Goal: Information Seeking & Learning: Learn about a topic

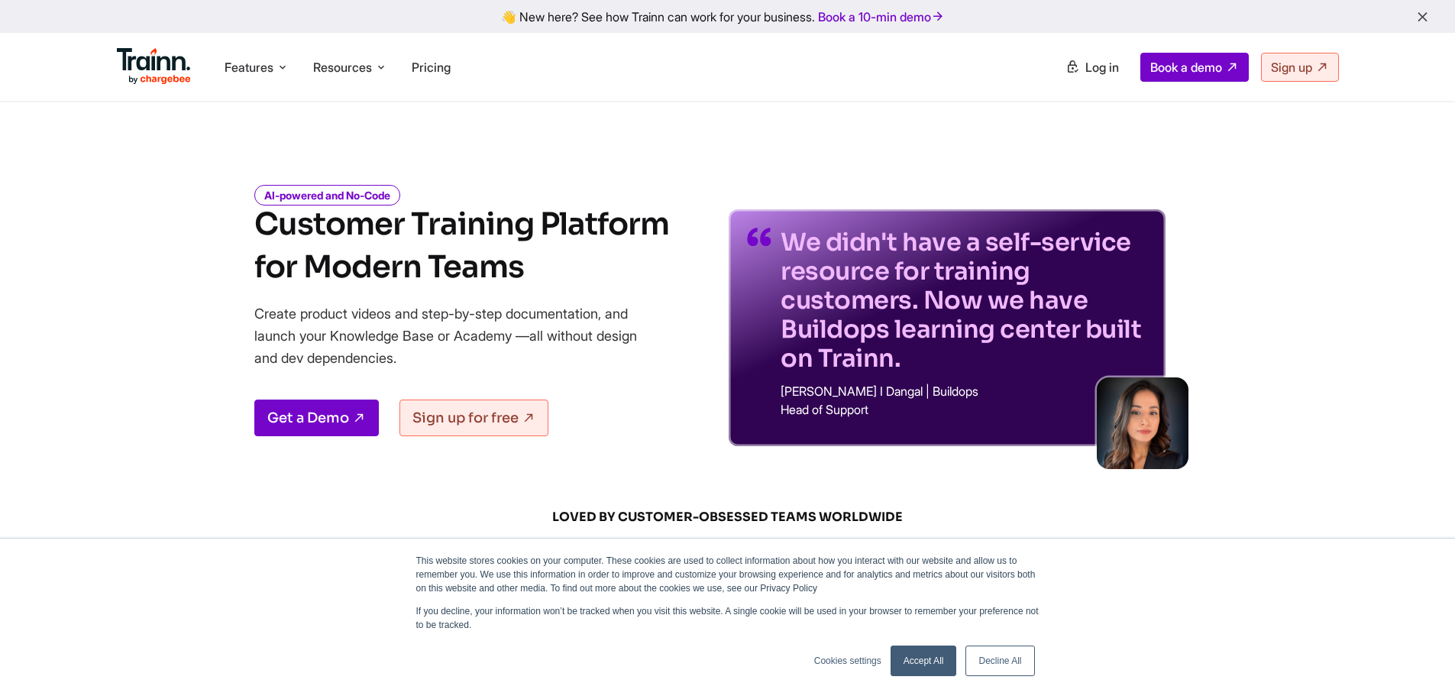
click at [441, 231] on h1 "Customer Training Platform for Modern Teams" at bounding box center [461, 246] width 415 height 86
click at [455, 276] on h1 "Customer Training Platform for Modern Teams" at bounding box center [461, 246] width 415 height 86
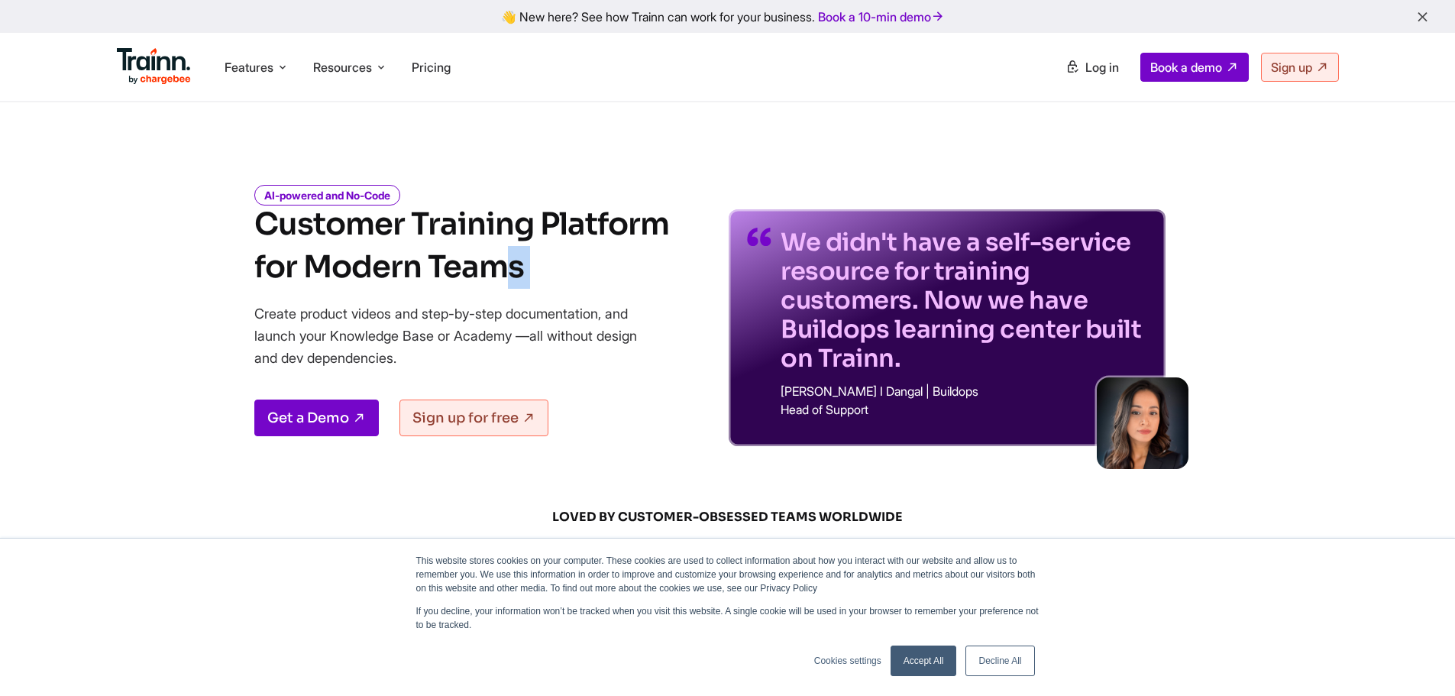
click at [455, 276] on h1 "Customer Training Platform for Modern Teams" at bounding box center [461, 246] width 415 height 86
click at [499, 222] on h1 "Customer Training Platform for Modern Teams" at bounding box center [461, 246] width 415 height 86
click at [493, 264] on h1 "Customer Training Platform for Modern Teams" at bounding box center [461, 246] width 415 height 86
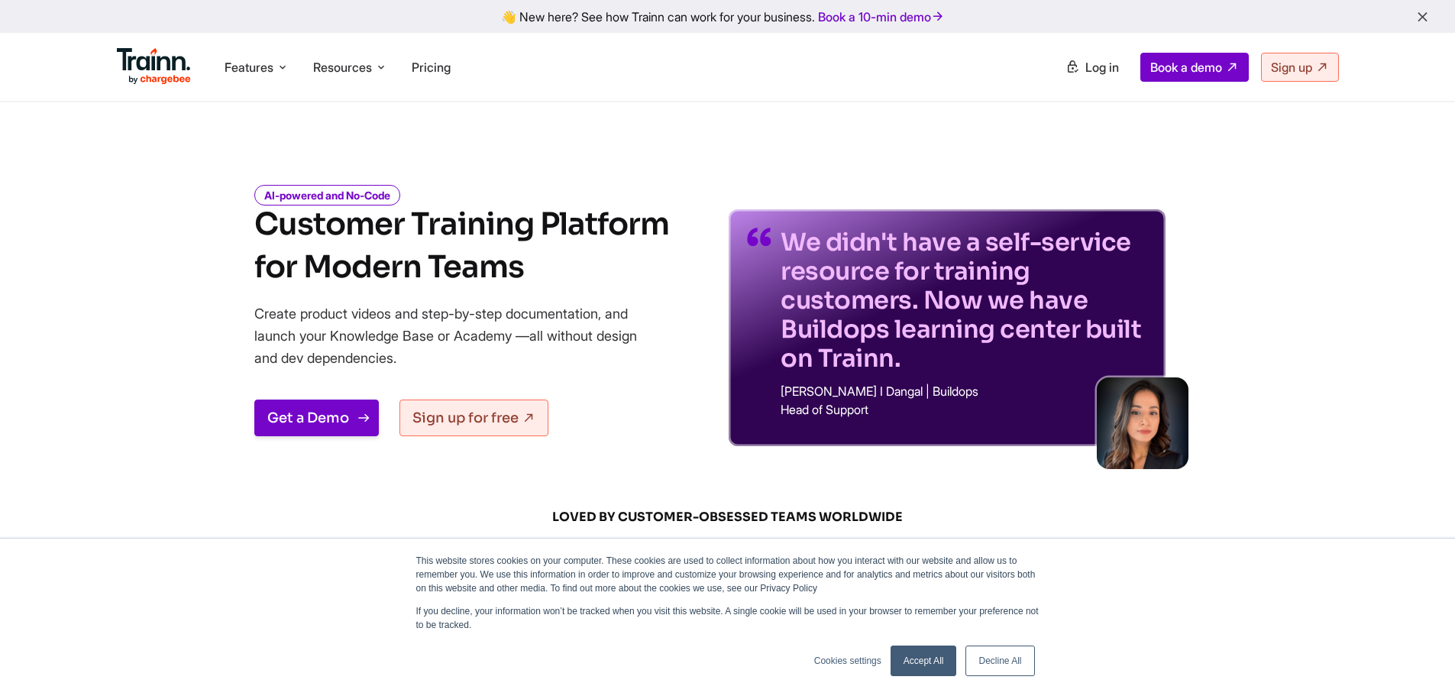
click at [308, 427] on link "Get a Demo" at bounding box center [316, 417] width 124 height 37
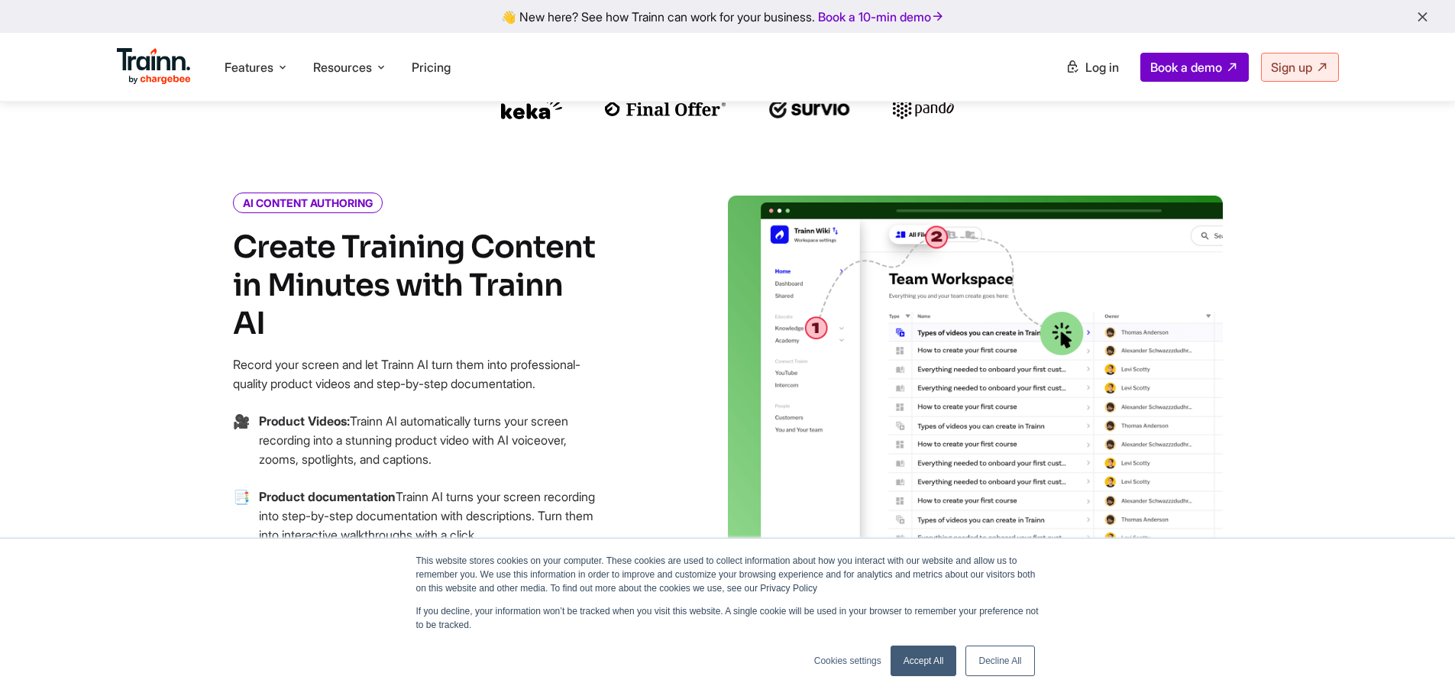
scroll to position [535, 0]
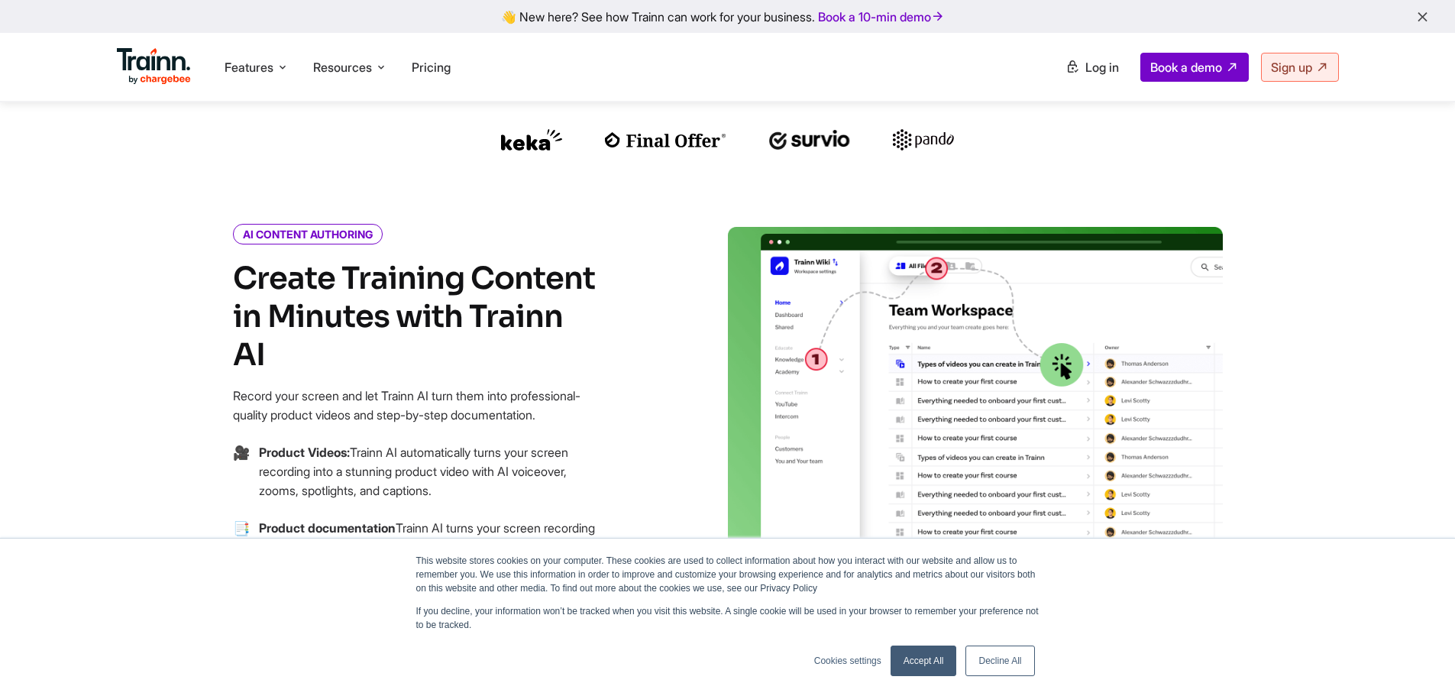
click at [386, 309] on h4 "Create Training Content in Minutes with Trainn AI" at bounding box center [416, 317] width 367 height 115
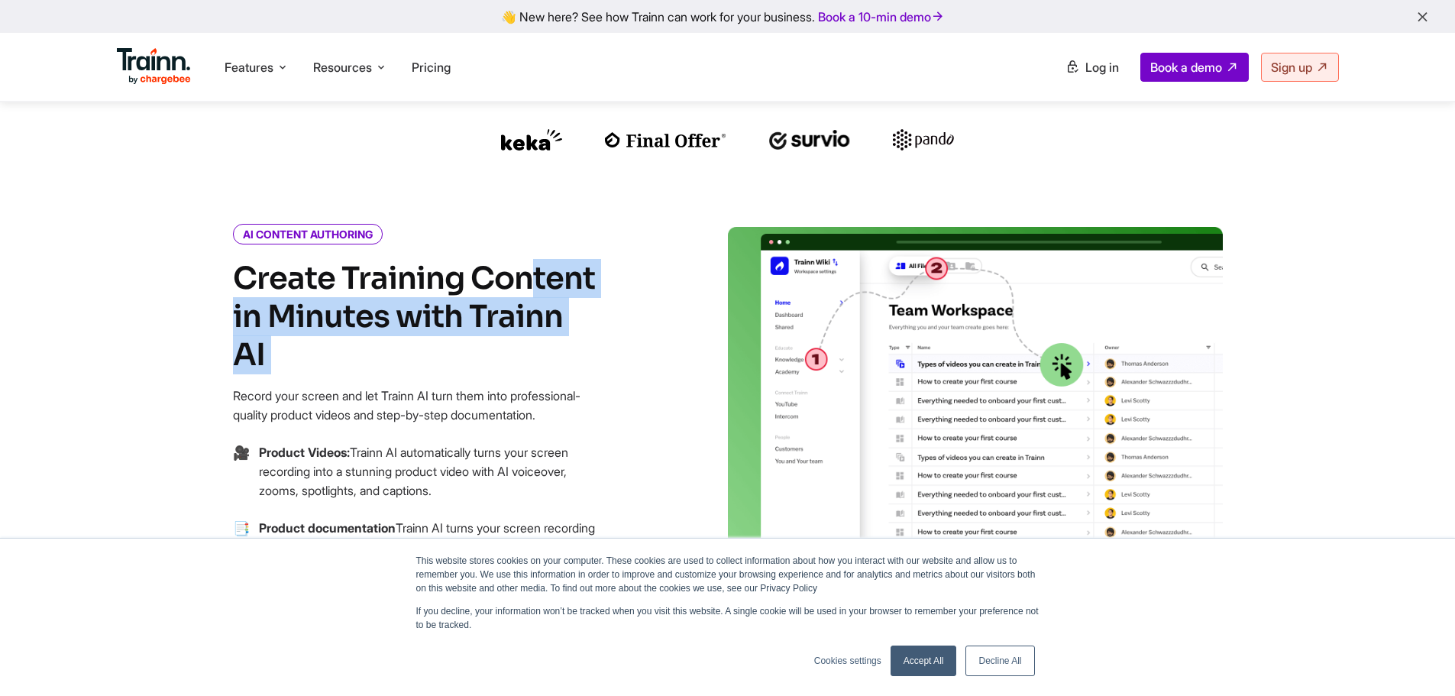
click at [386, 309] on h4 "Create Training Content in Minutes with Trainn AI" at bounding box center [416, 317] width 367 height 115
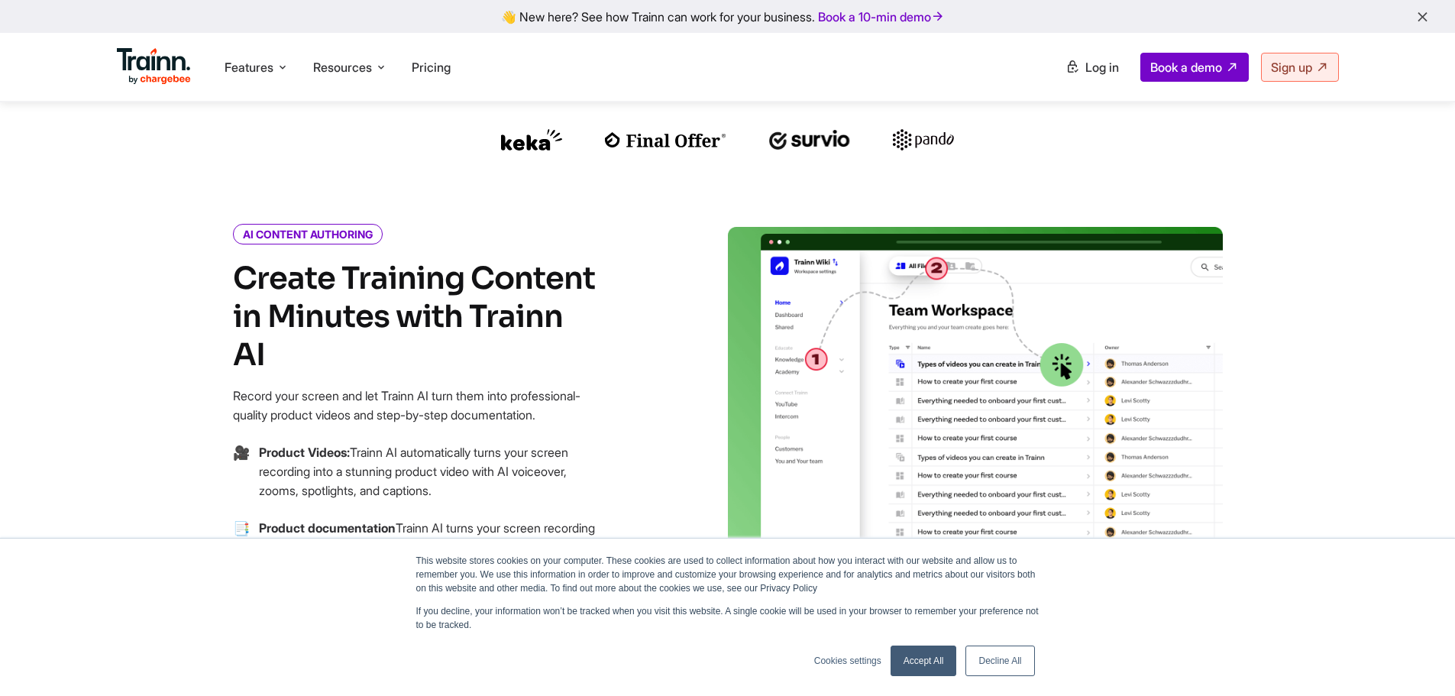
click at [507, 386] on p "Record your screen and let Trainn AI turn them into professional-quality produc…" at bounding box center [416, 405] width 367 height 38
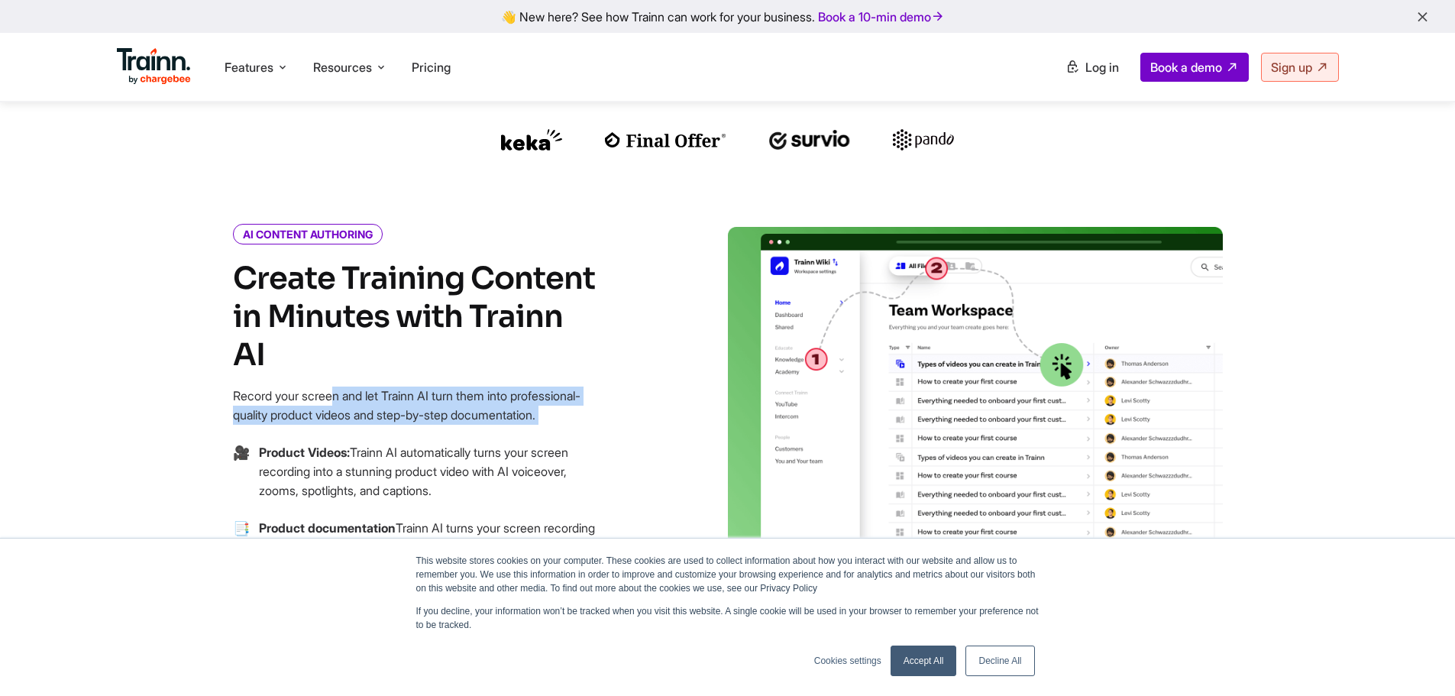
click at [507, 386] on p "Record your screen and let Trainn AI turn them into professional-quality produc…" at bounding box center [416, 405] width 367 height 38
click at [537, 391] on p "Record your screen and let Trainn AI turn them into professional-quality produc…" at bounding box center [416, 405] width 367 height 38
click at [542, 386] on p "Record your screen and let Trainn AI turn them into professional-quality produc…" at bounding box center [416, 405] width 367 height 38
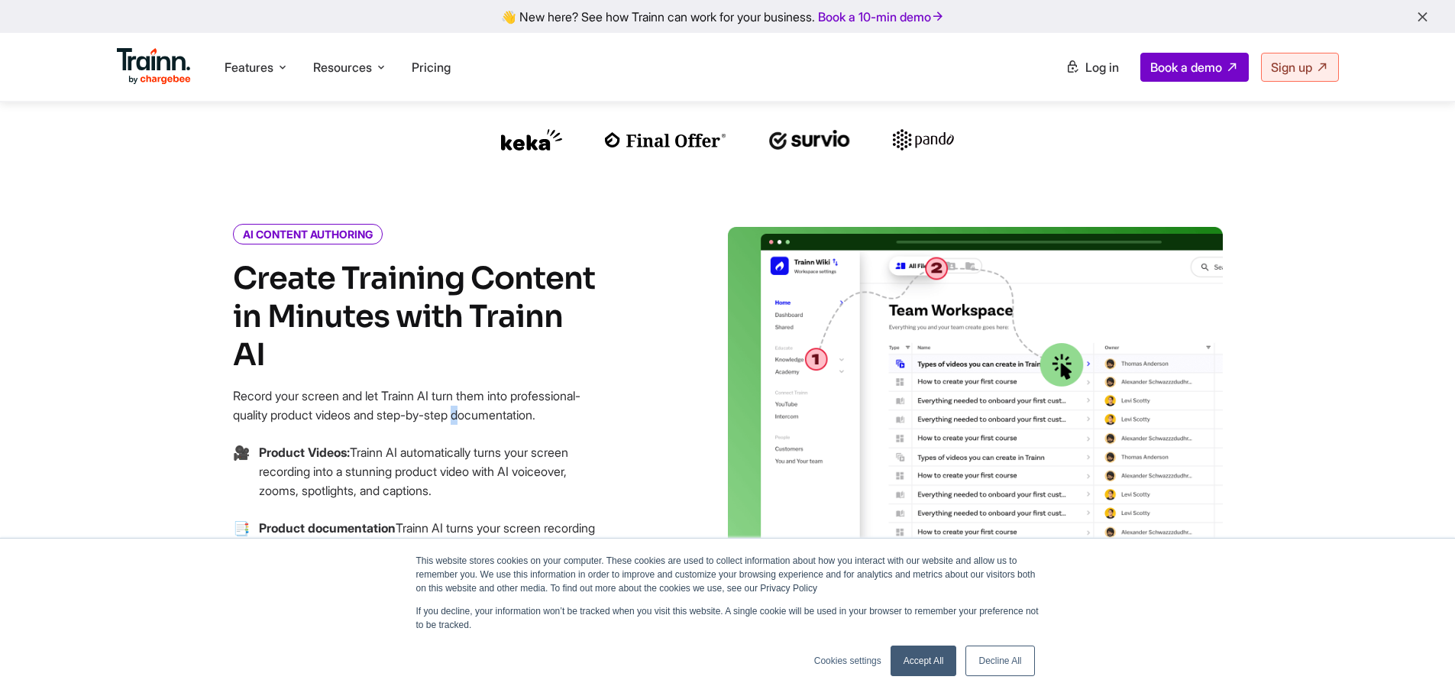
click at [542, 386] on p "Record your screen and let Trainn AI turn them into professional-quality produc…" at bounding box center [416, 405] width 367 height 38
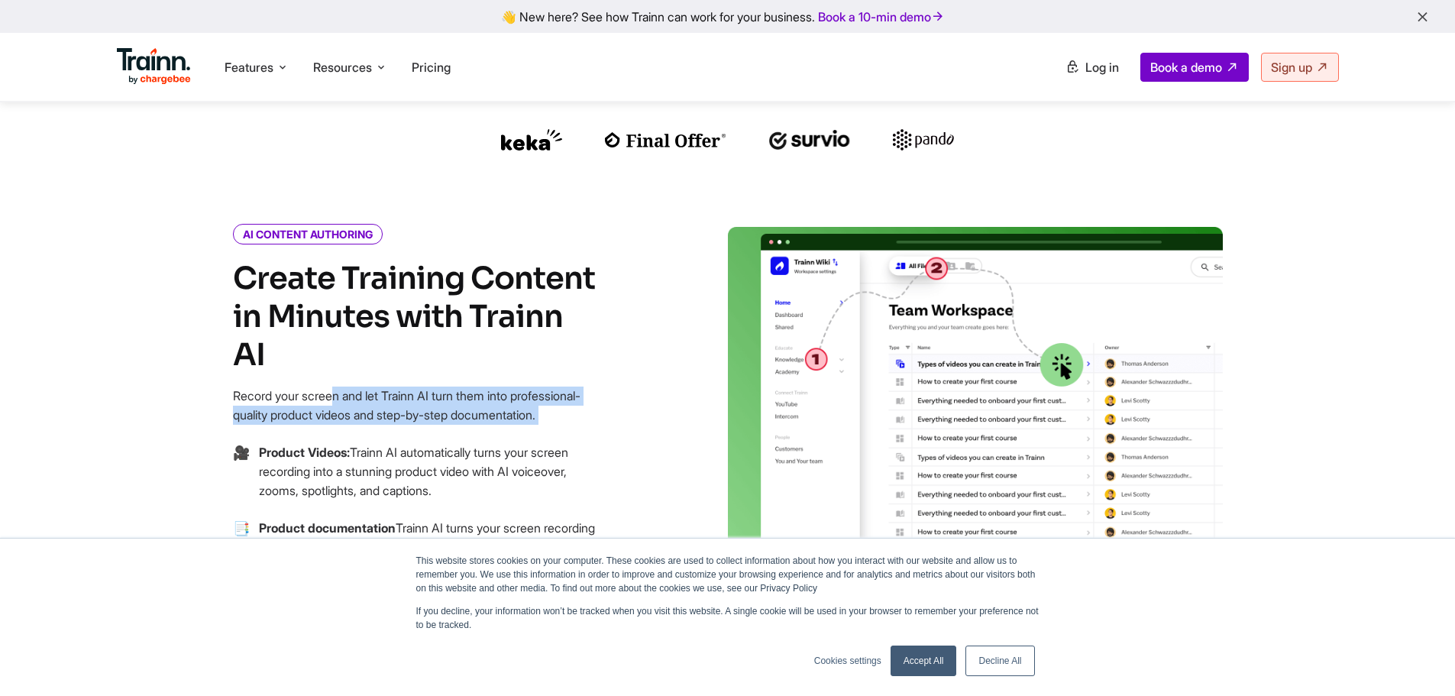
click at [542, 386] on p "Record your screen and let Trainn AI turn them into professional-quality produc…" at bounding box center [416, 405] width 367 height 38
click at [559, 386] on p "Record your screen and let Trainn AI turn them into professional-quality produc…" at bounding box center [416, 405] width 367 height 38
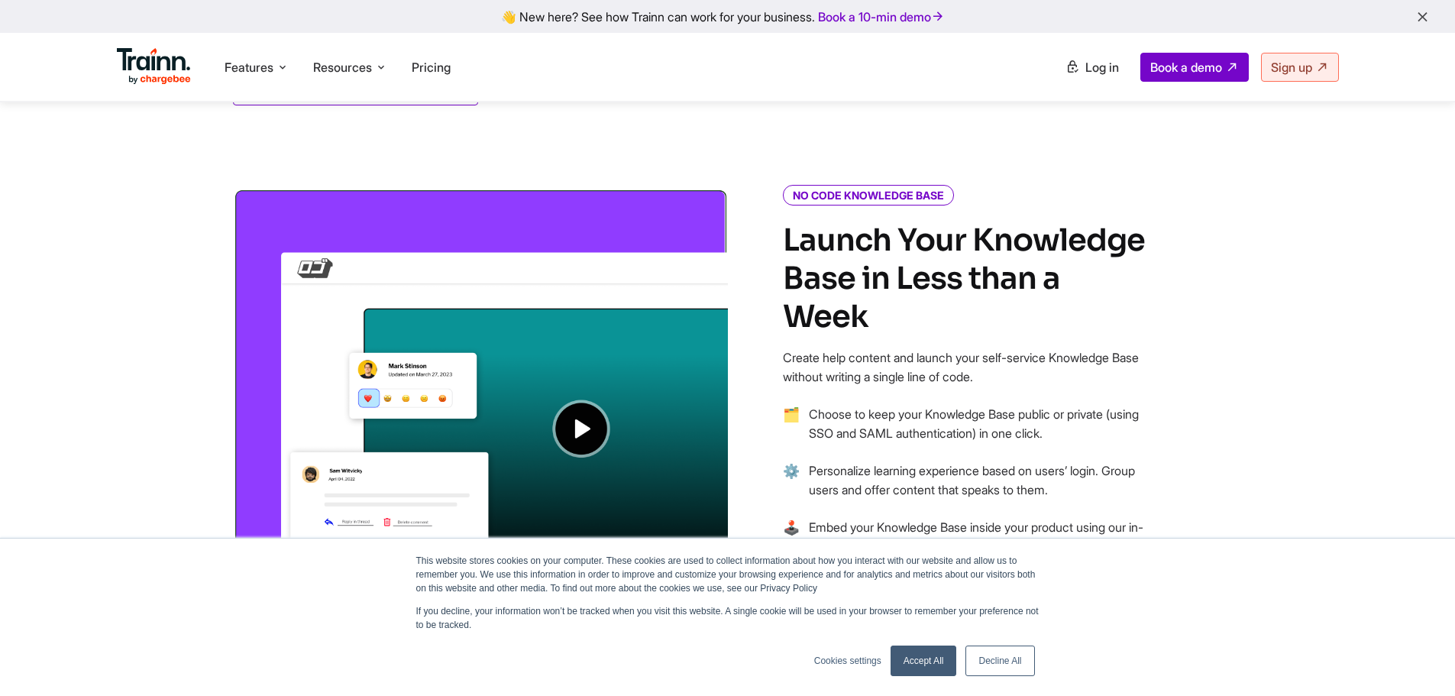
click at [591, 438] on img at bounding box center [480, 395] width 495 height 414
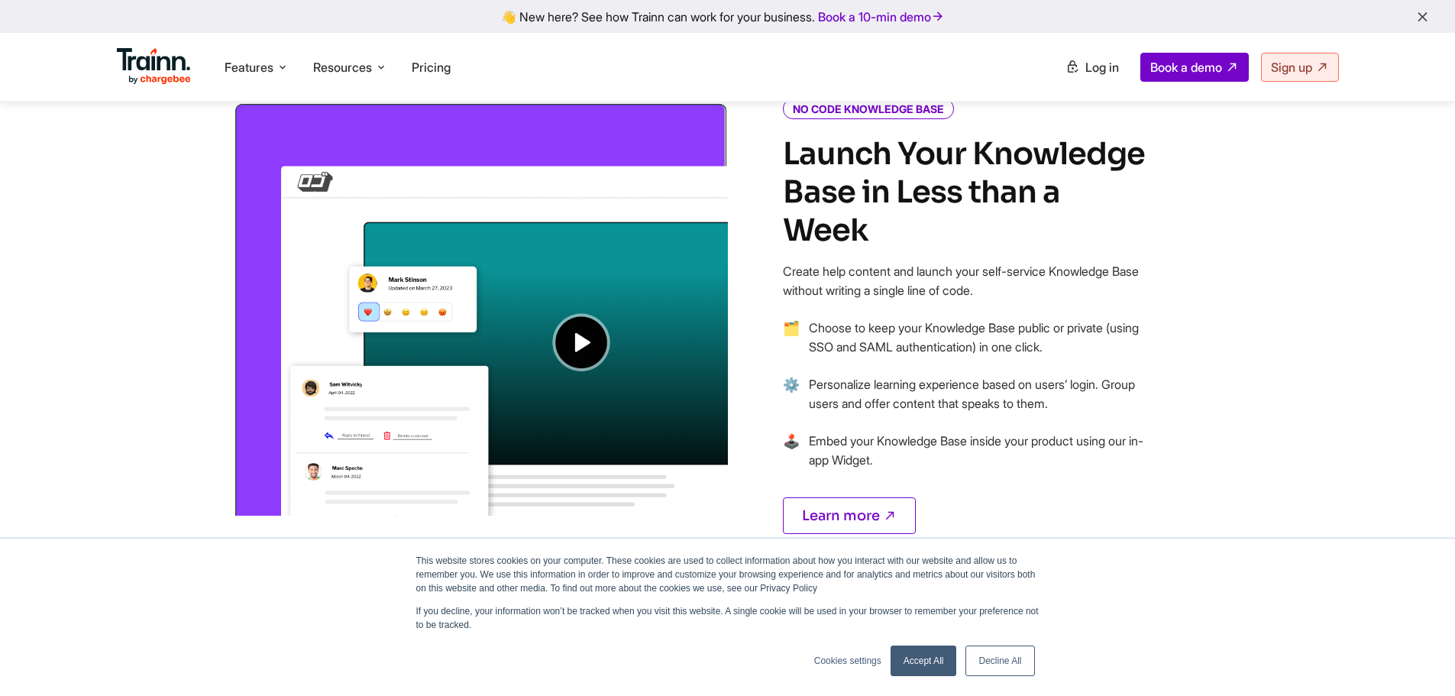
scroll to position [1528, 0]
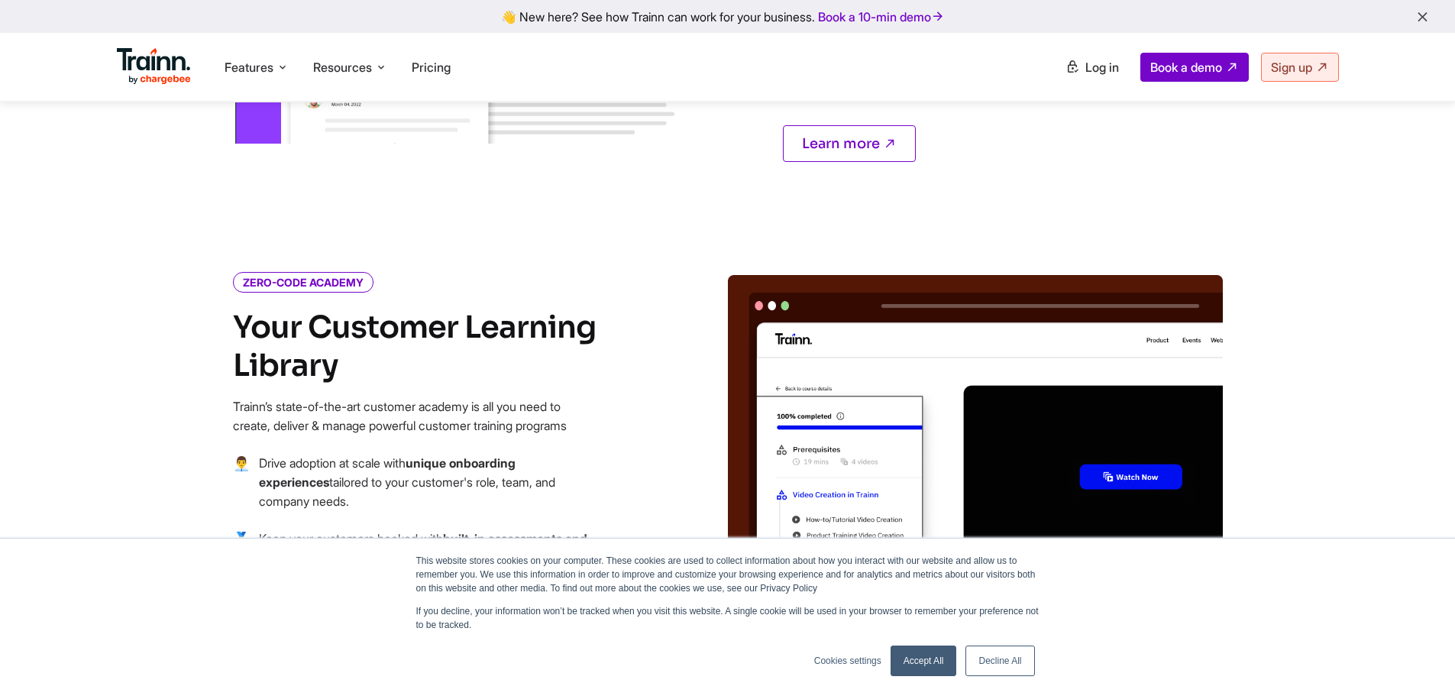
click at [568, 397] on p "Trainn’s state-of-the-art customer academy is all you need to create, deliver &…" at bounding box center [416, 416] width 367 height 38
click at [590, 397] on p "Trainn’s state-of-the-art customer academy is all you need to create, deliver &…" at bounding box center [416, 416] width 367 height 38
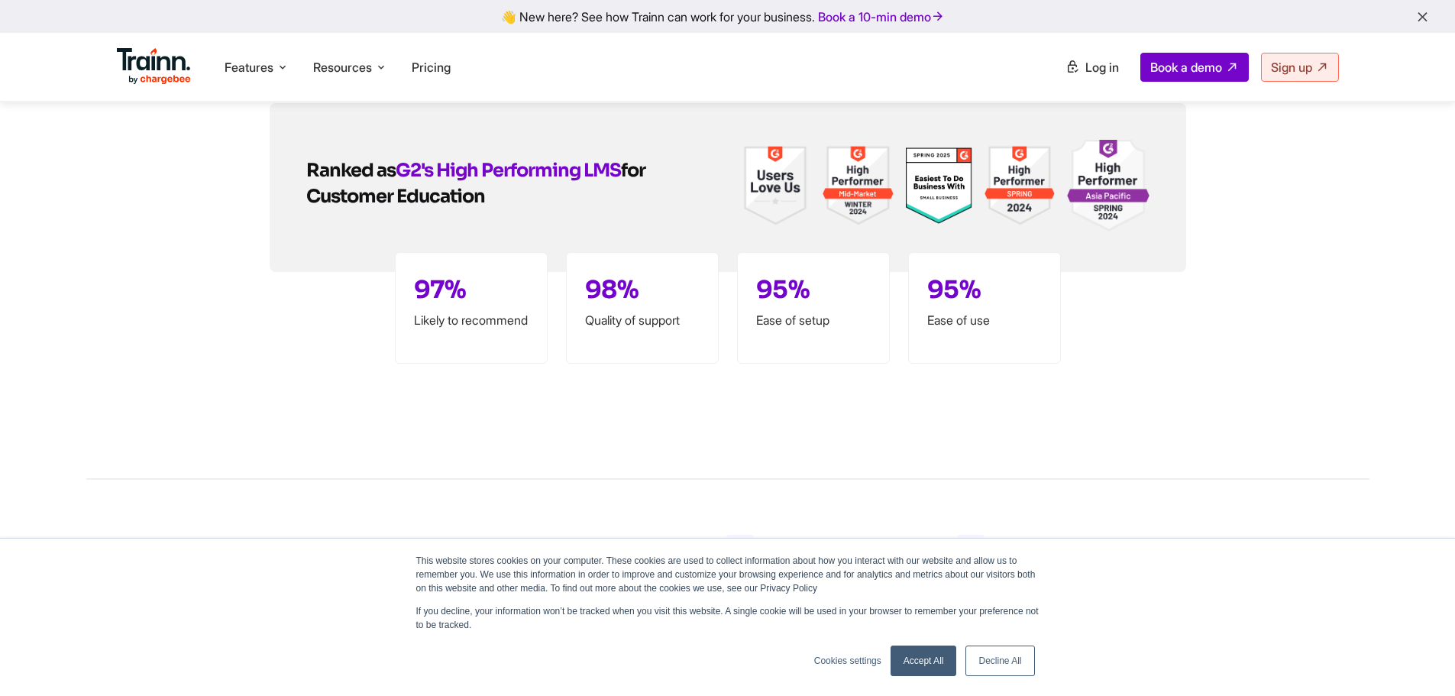
scroll to position [4125, 0]
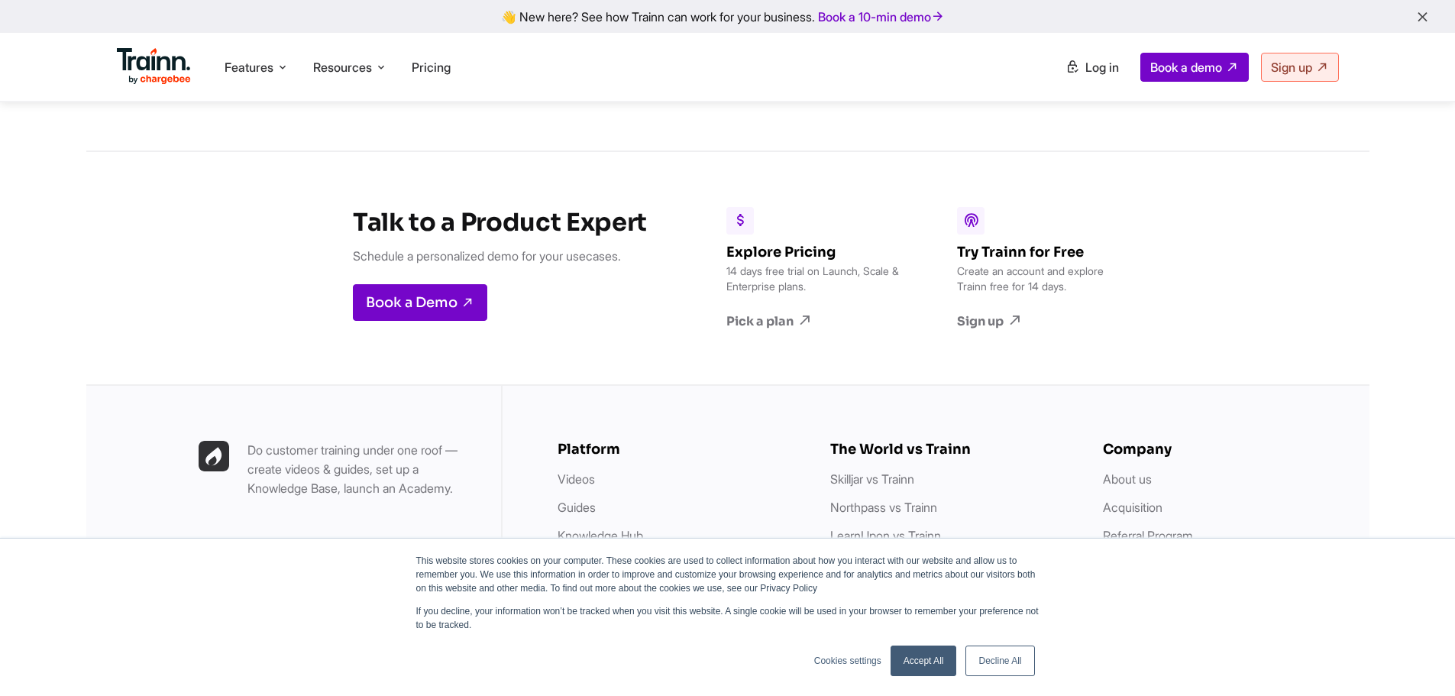
click at [878, 286] on p "14 days free trial on Launch, Scale & Enterprise plans." at bounding box center [814, 279] width 176 height 31
click at [882, 286] on p "14 days free trial on Launch, Scale & Enterprise plans." at bounding box center [814, 279] width 176 height 31
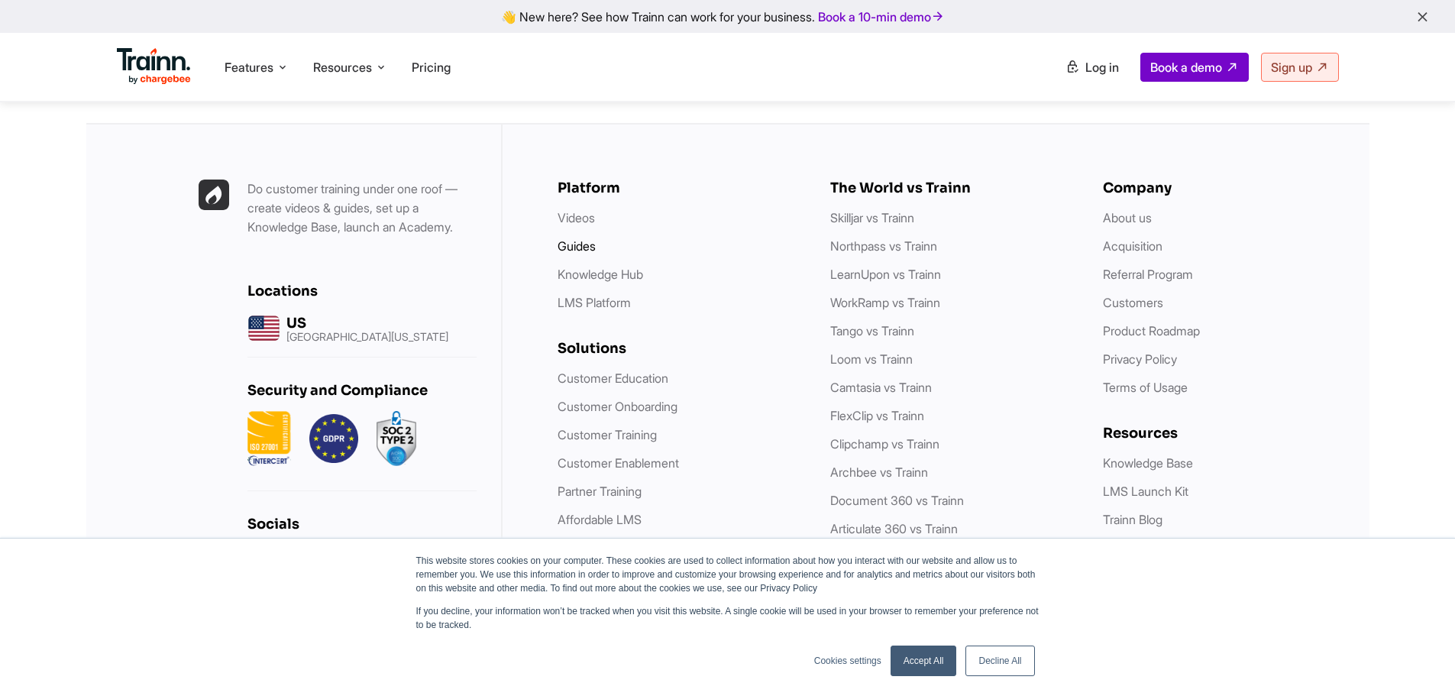
scroll to position [4322, 0]
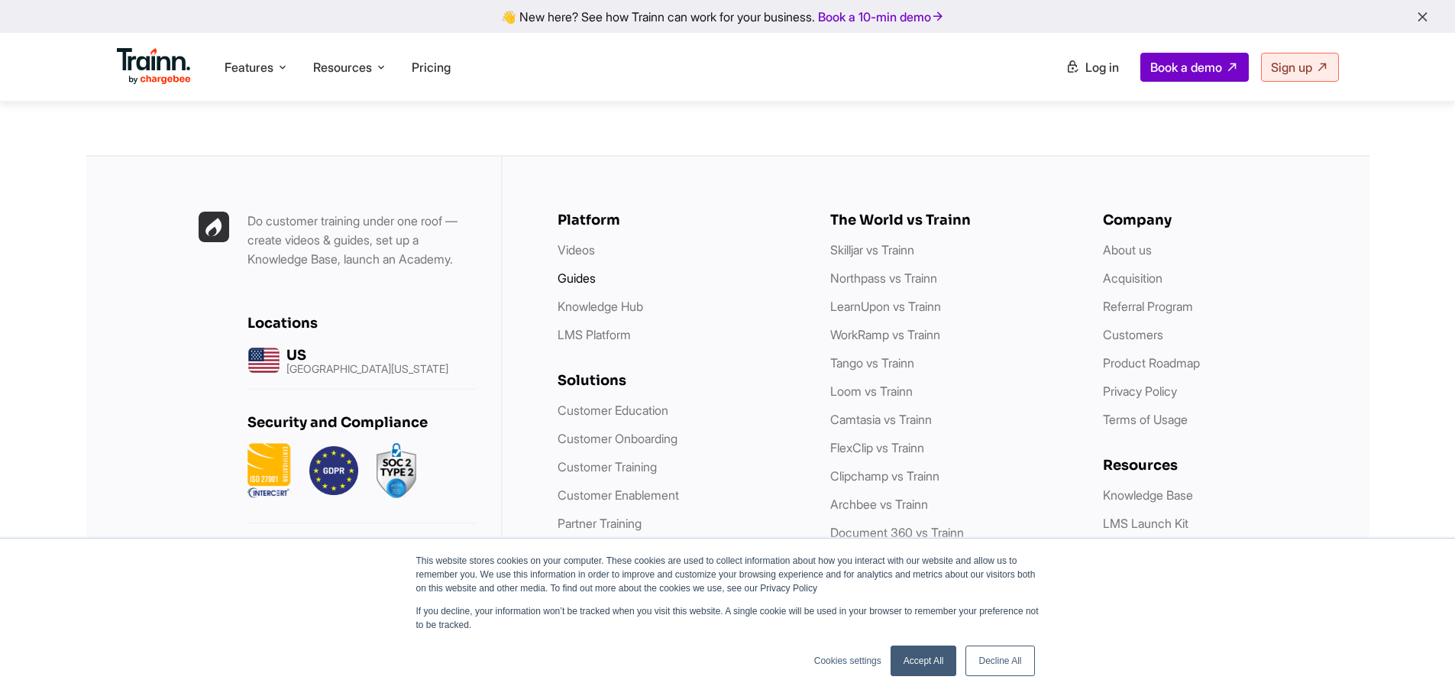
click at [576, 274] on link "Guides" at bounding box center [577, 277] width 38 height 15
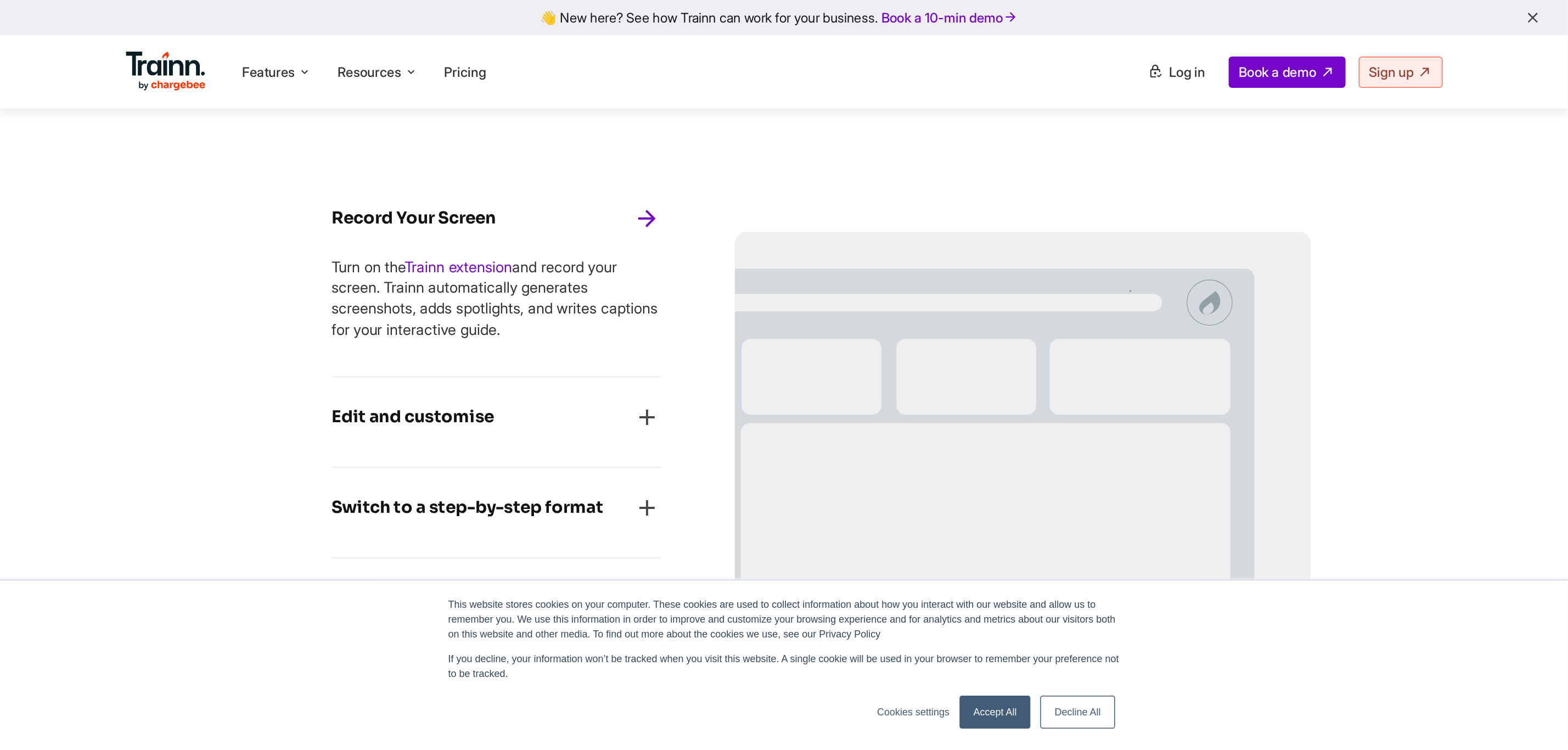
scroll to position [494, 0]
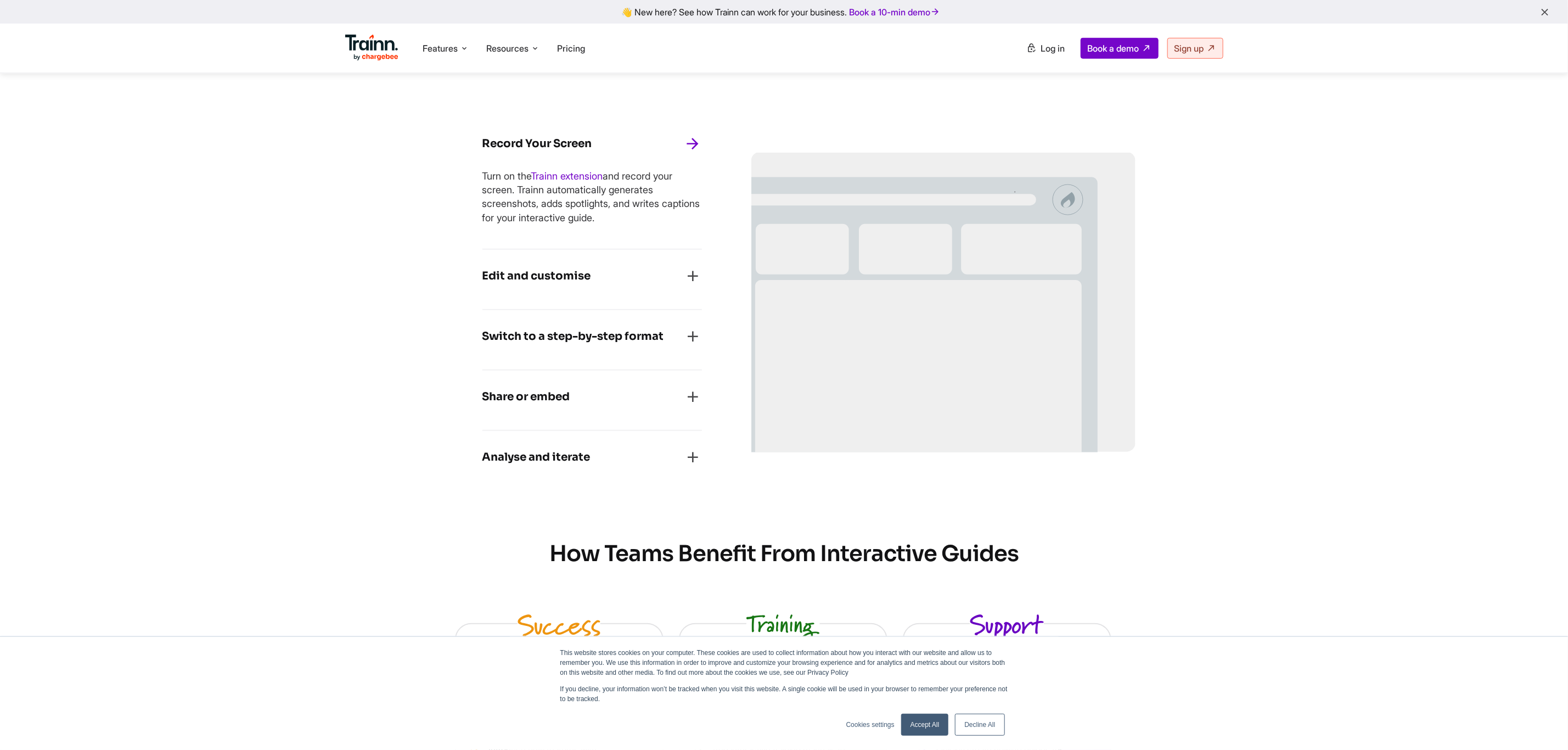
click at [577, 279] on h4 "Edit and customise" at bounding box center [536, 276] width 109 height 17
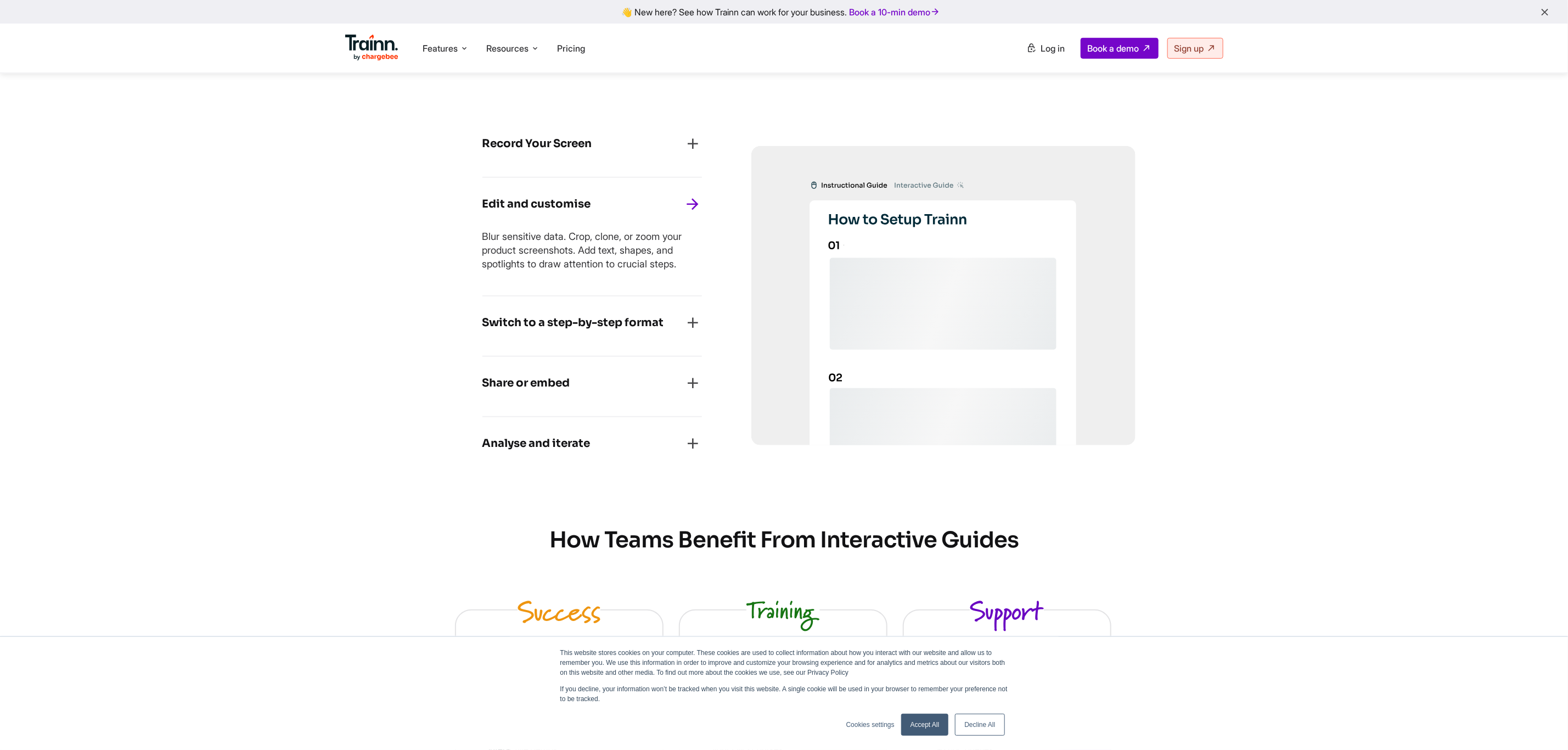
click at [605, 320] on h4 "Switch to a step-by-step format" at bounding box center [573, 323] width 182 height 17
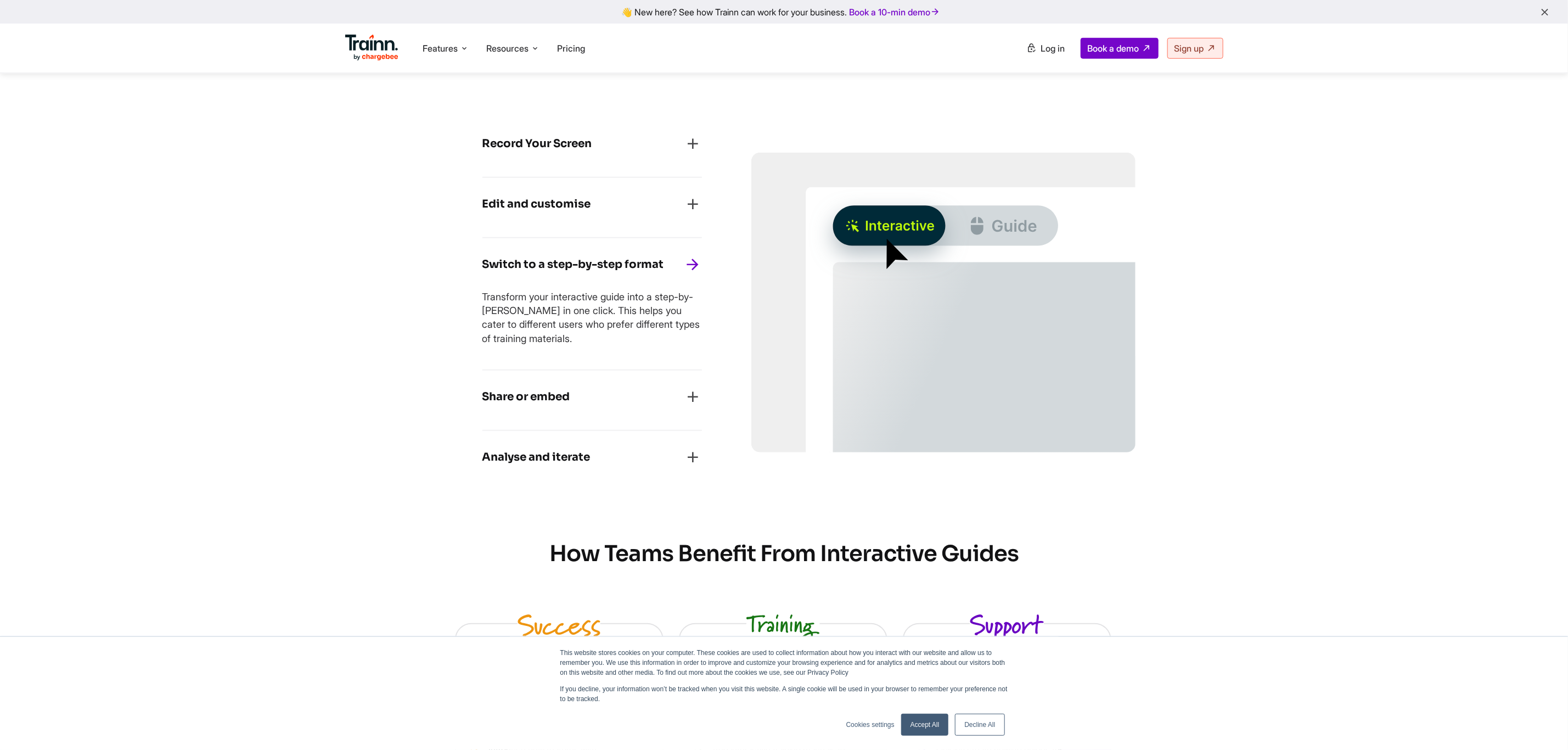
click at [539, 395] on h4 "Share or embed" at bounding box center [526, 397] width 88 height 17
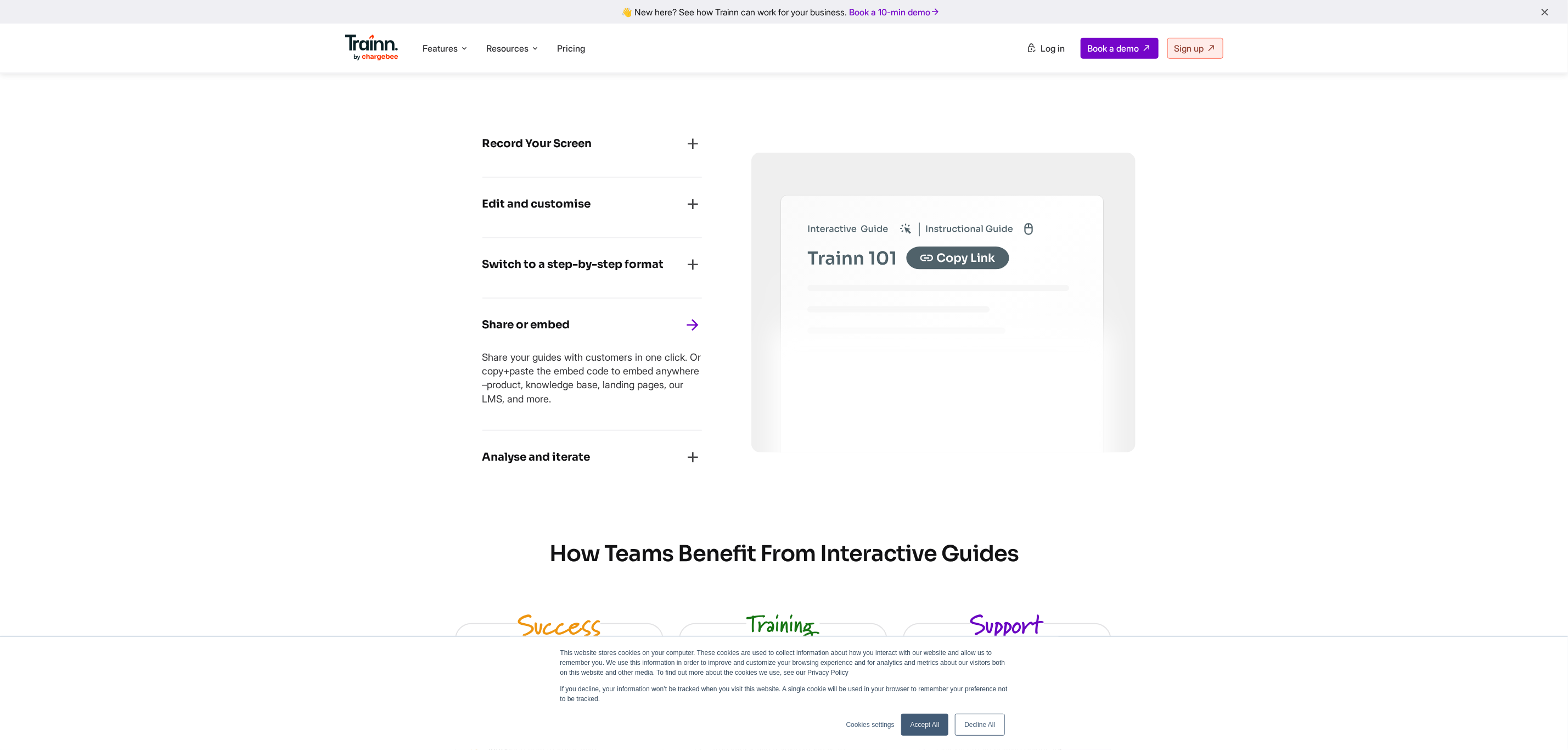
click at [566, 459] on h4 "Analyse and iterate" at bounding box center [536, 457] width 108 height 17
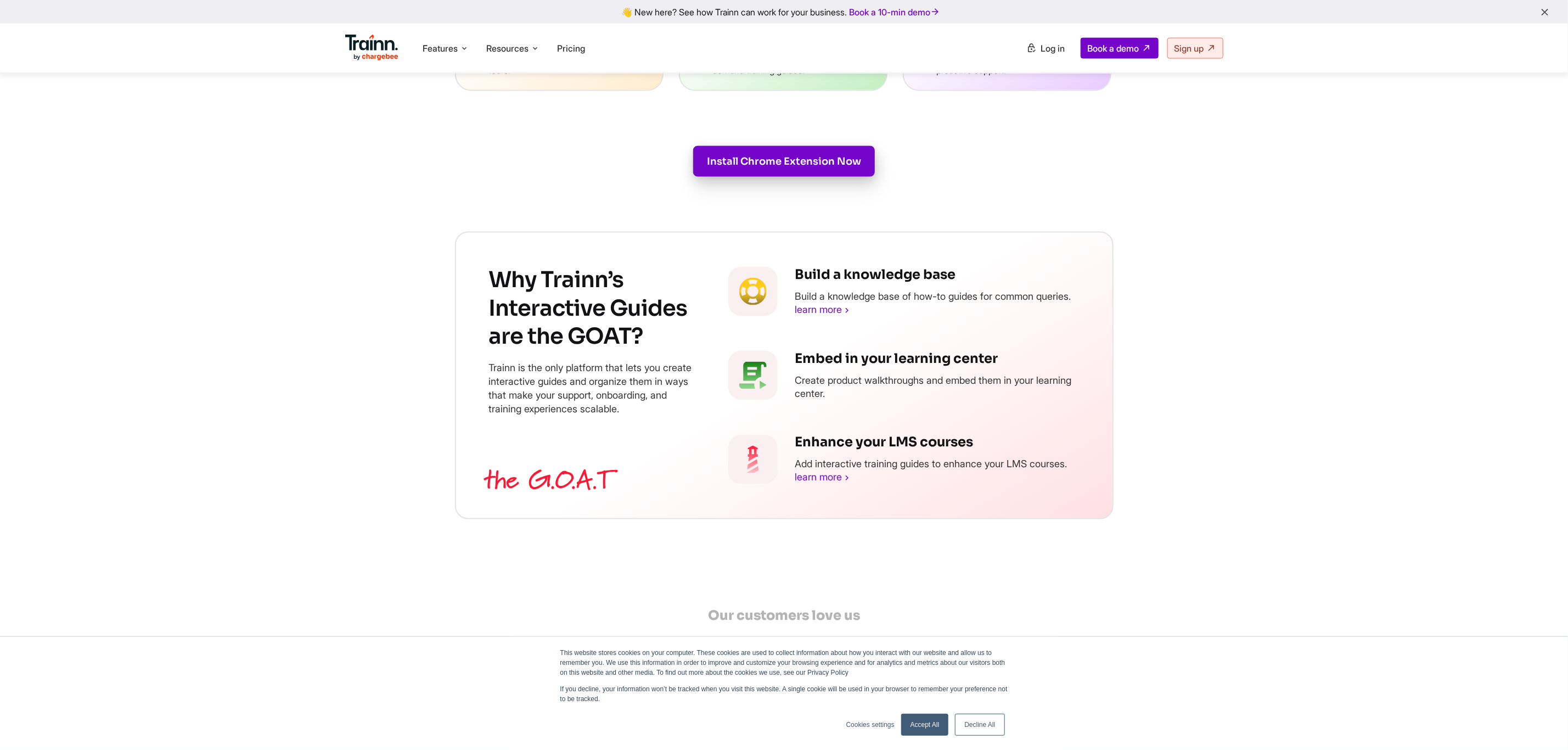
scroll to position [1977, 0]
